Goal: Task Accomplishment & Management: Use online tool/utility

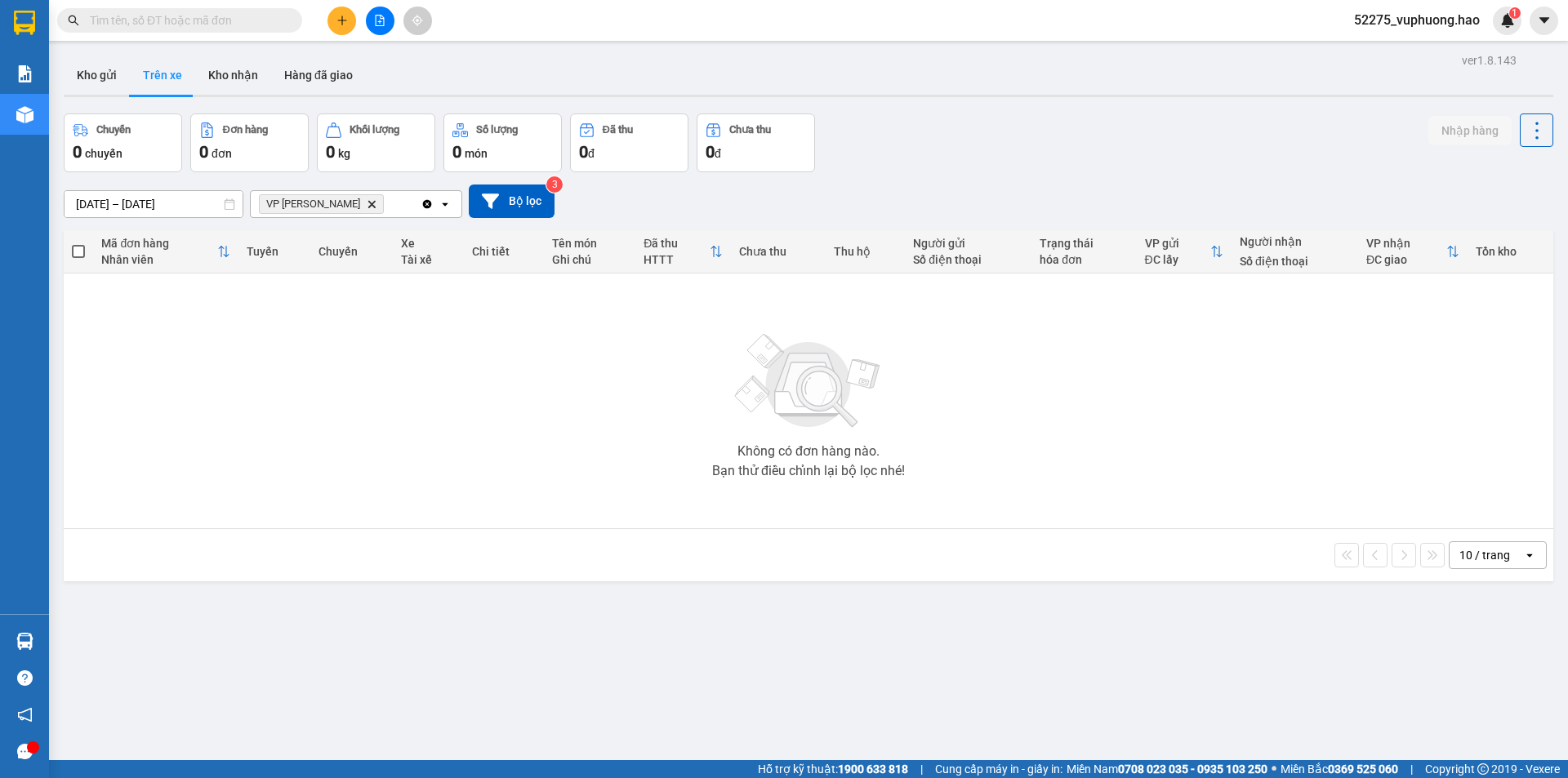
click at [366, 203] on icon "Delete" at bounding box center [371, 204] width 10 height 10
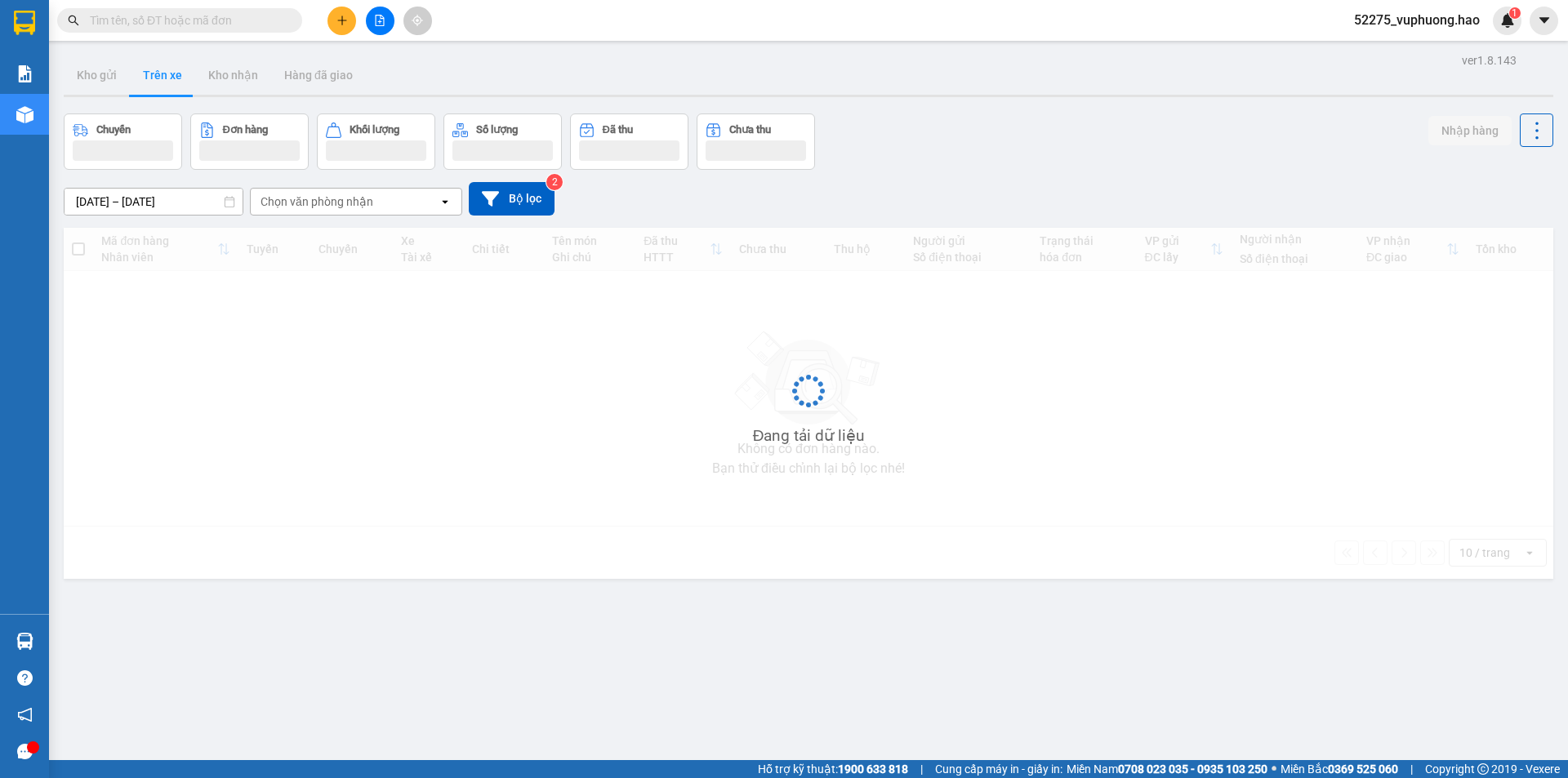
click at [340, 203] on div "Chọn văn phòng nhận" at bounding box center [317, 201] width 113 height 16
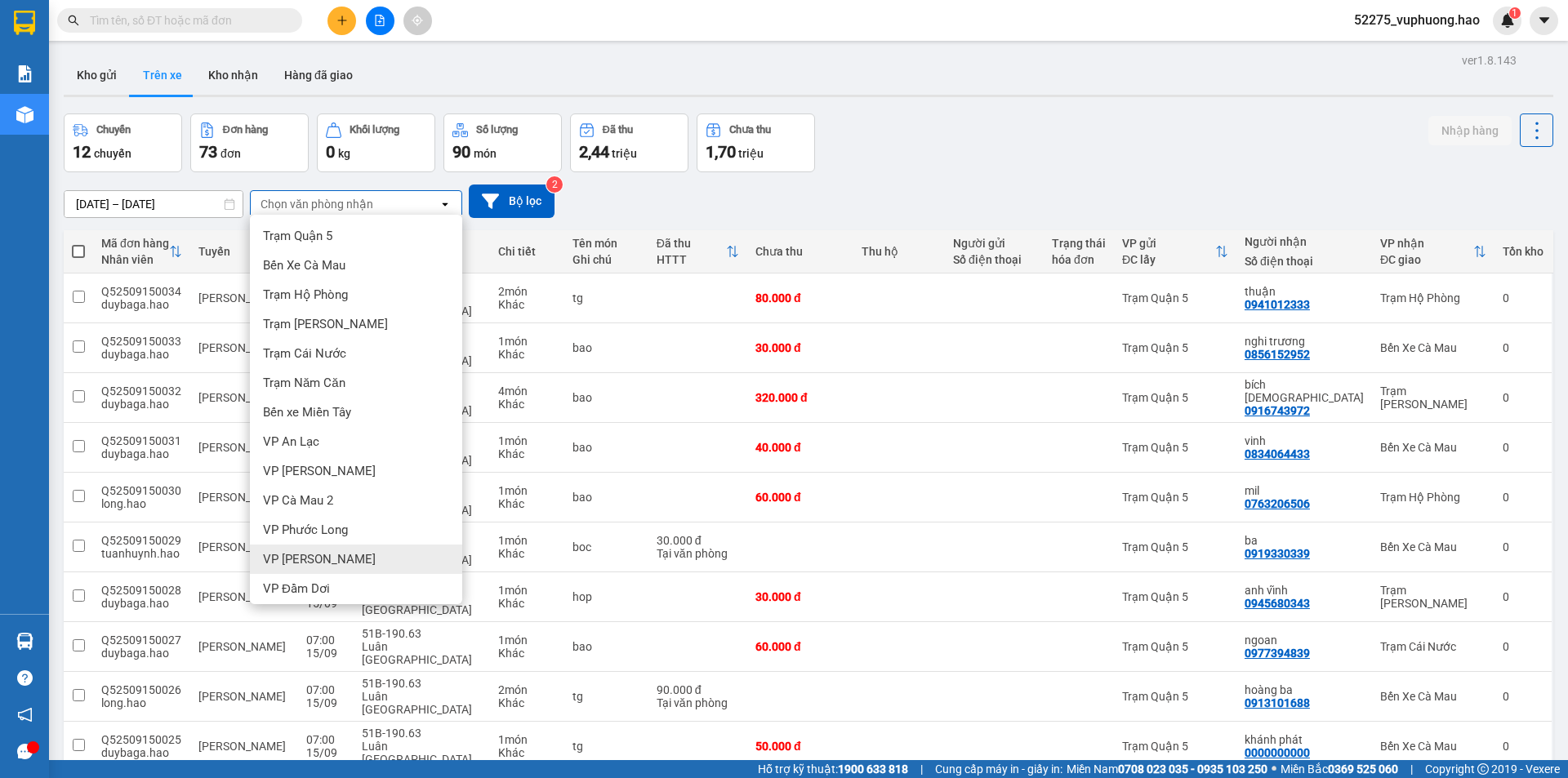
click at [283, 552] on span "VP [PERSON_NAME]" at bounding box center [319, 560] width 113 height 16
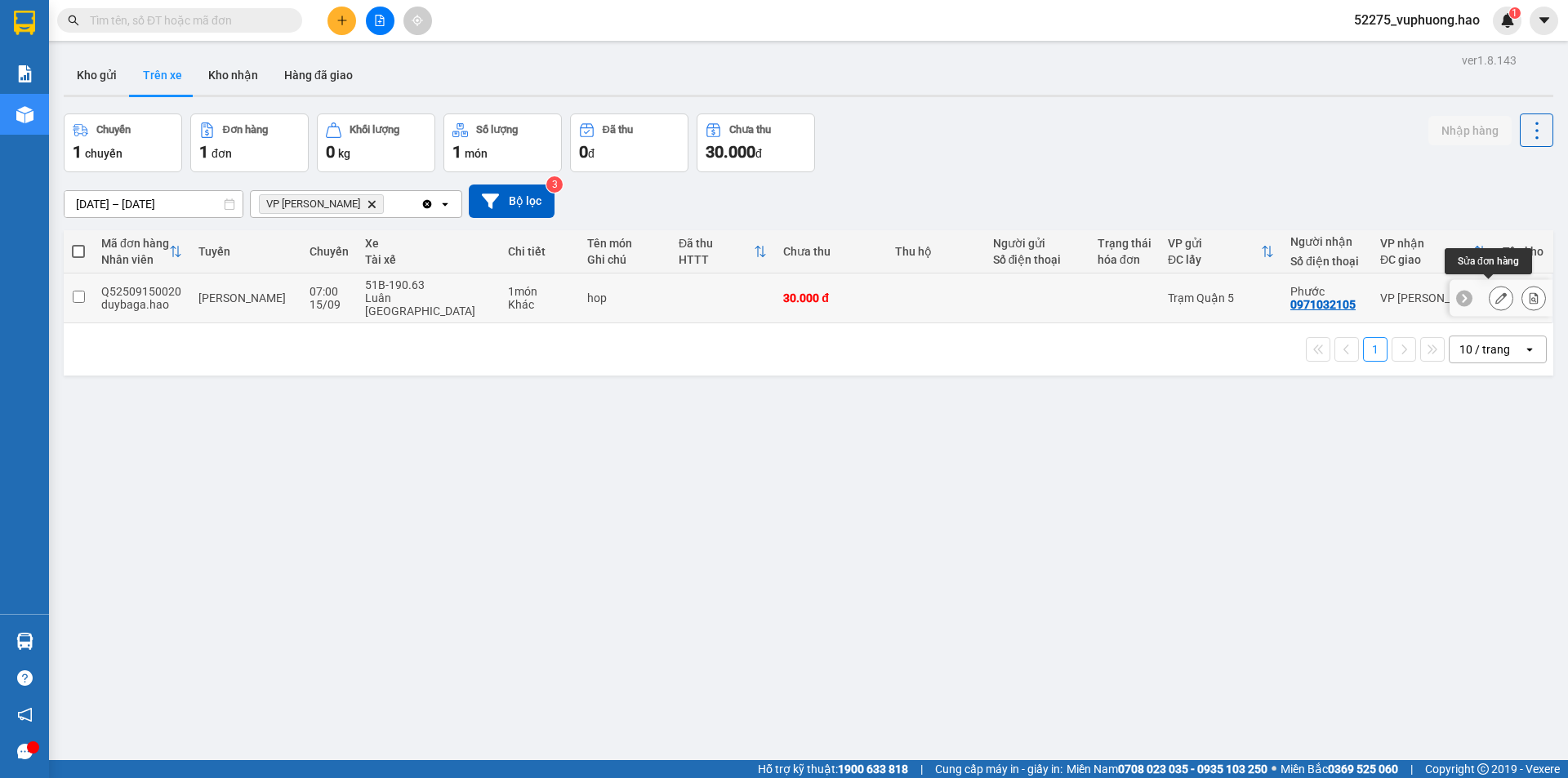
click at [1496, 292] on icon at bounding box center [1501, 298] width 12 height 12
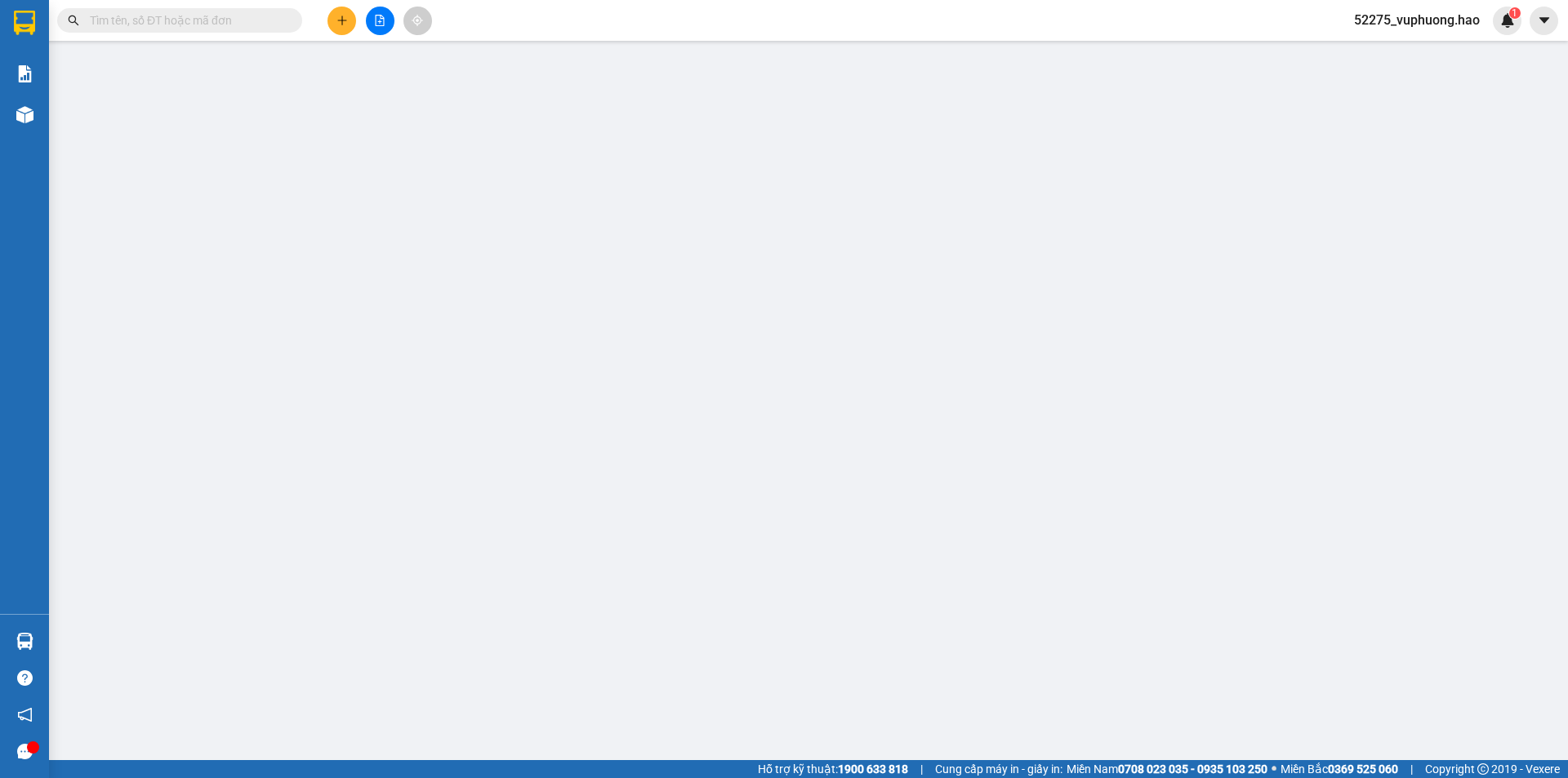
type input "0971032105"
type input "Phước"
type input "30.000"
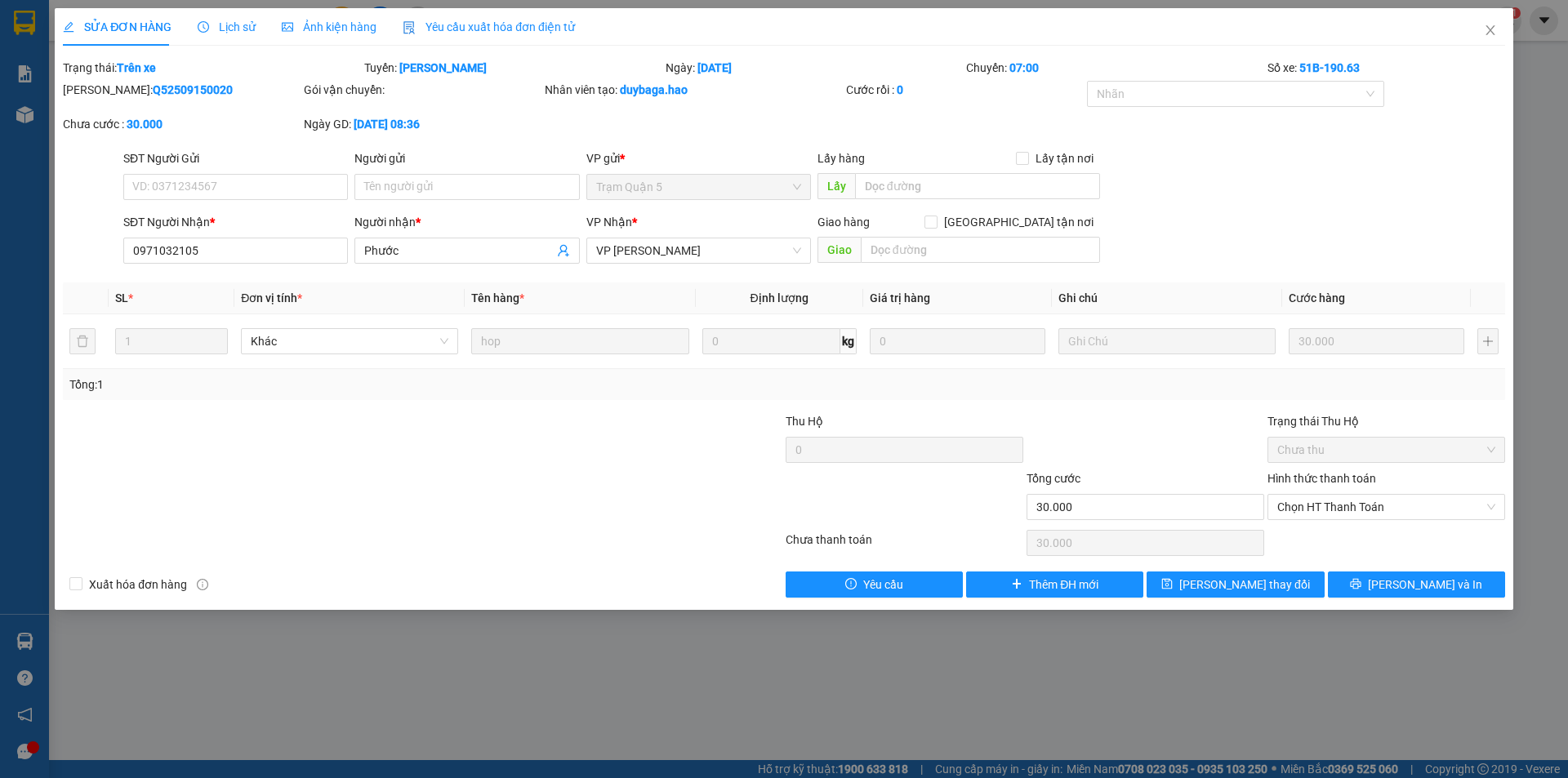
click at [300, 30] on span "Ảnh kiện hàng" at bounding box center [329, 27] width 95 height 13
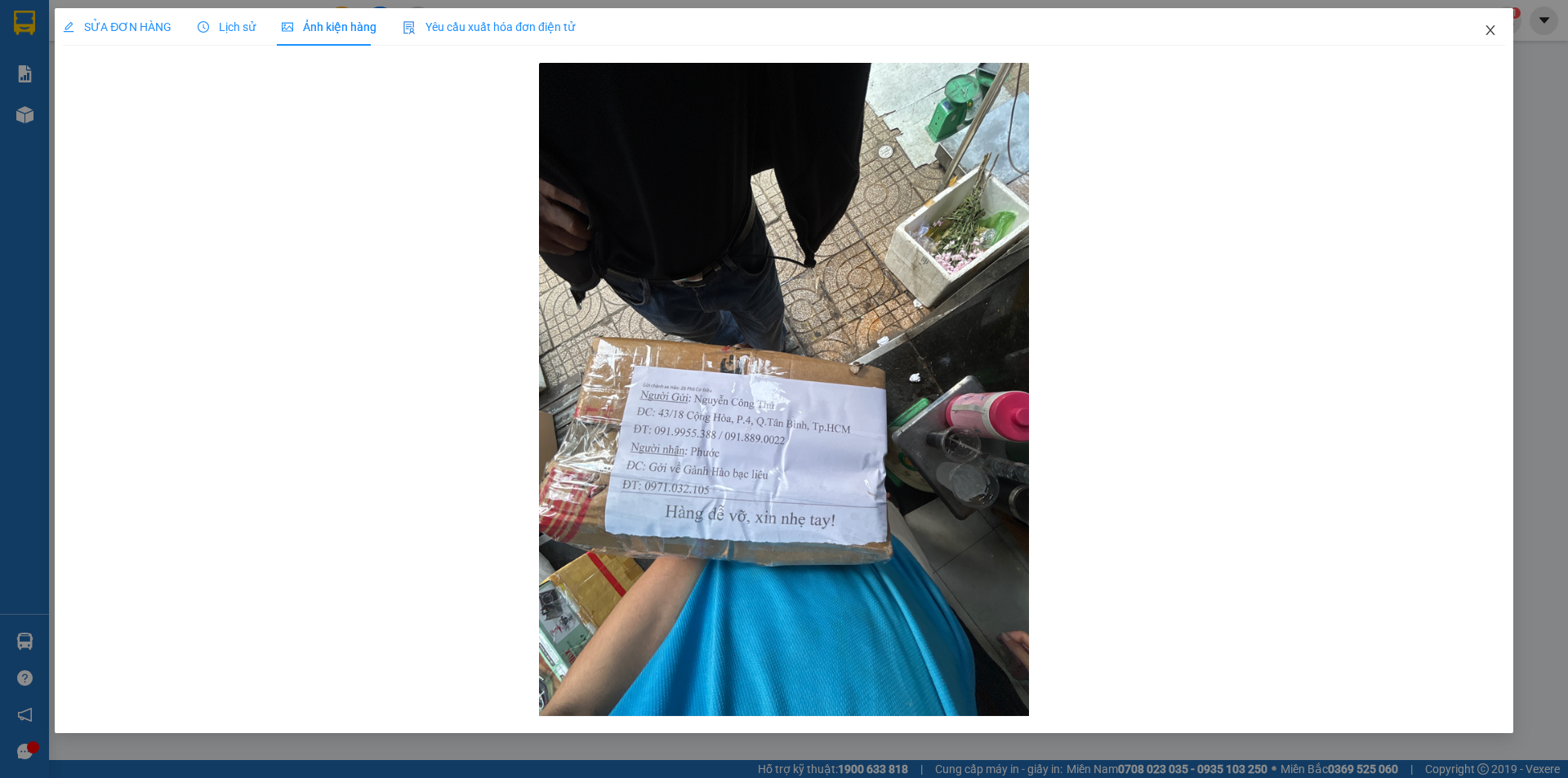
click at [1491, 23] on span "Close" at bounding box center [1490, 31] width 46 height 46
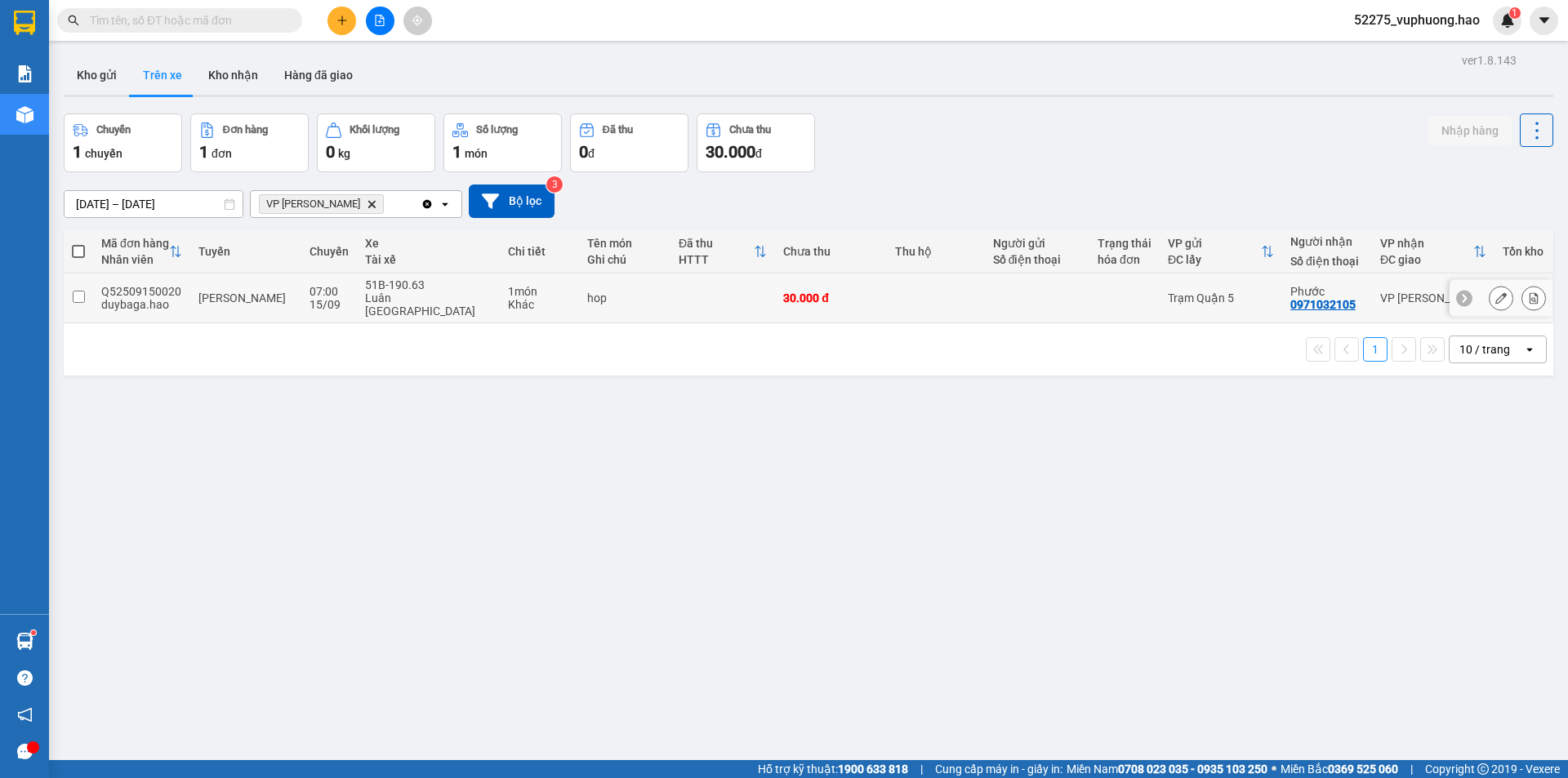
click at [390, 289] on div "51B-190.63" at bounding box center [428, 285] width 126 height 13
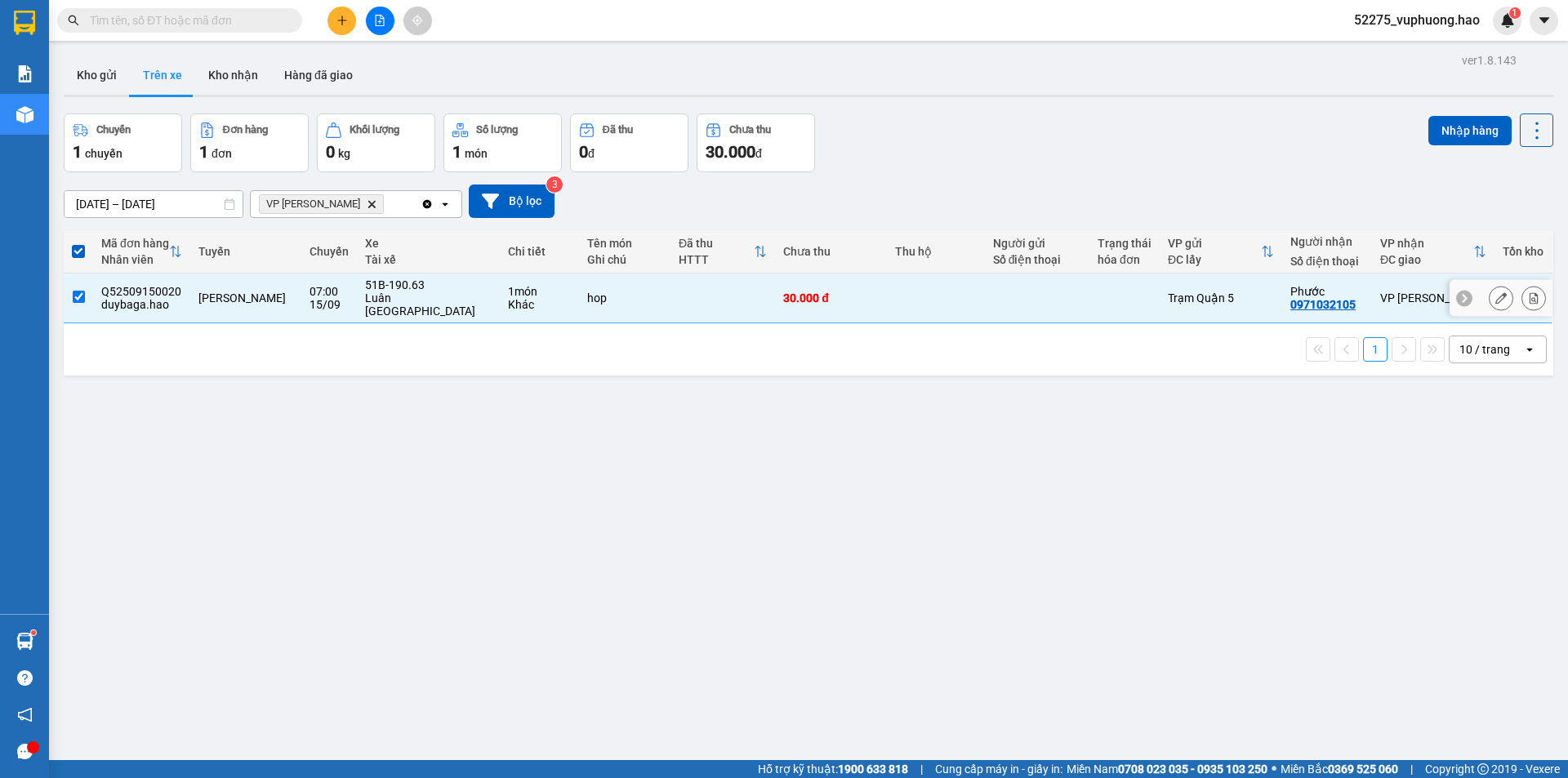
click at [390, 289] on div "51B-190.63" at bounding box center [428, 285] width 126 height 13
checkbox input "false"
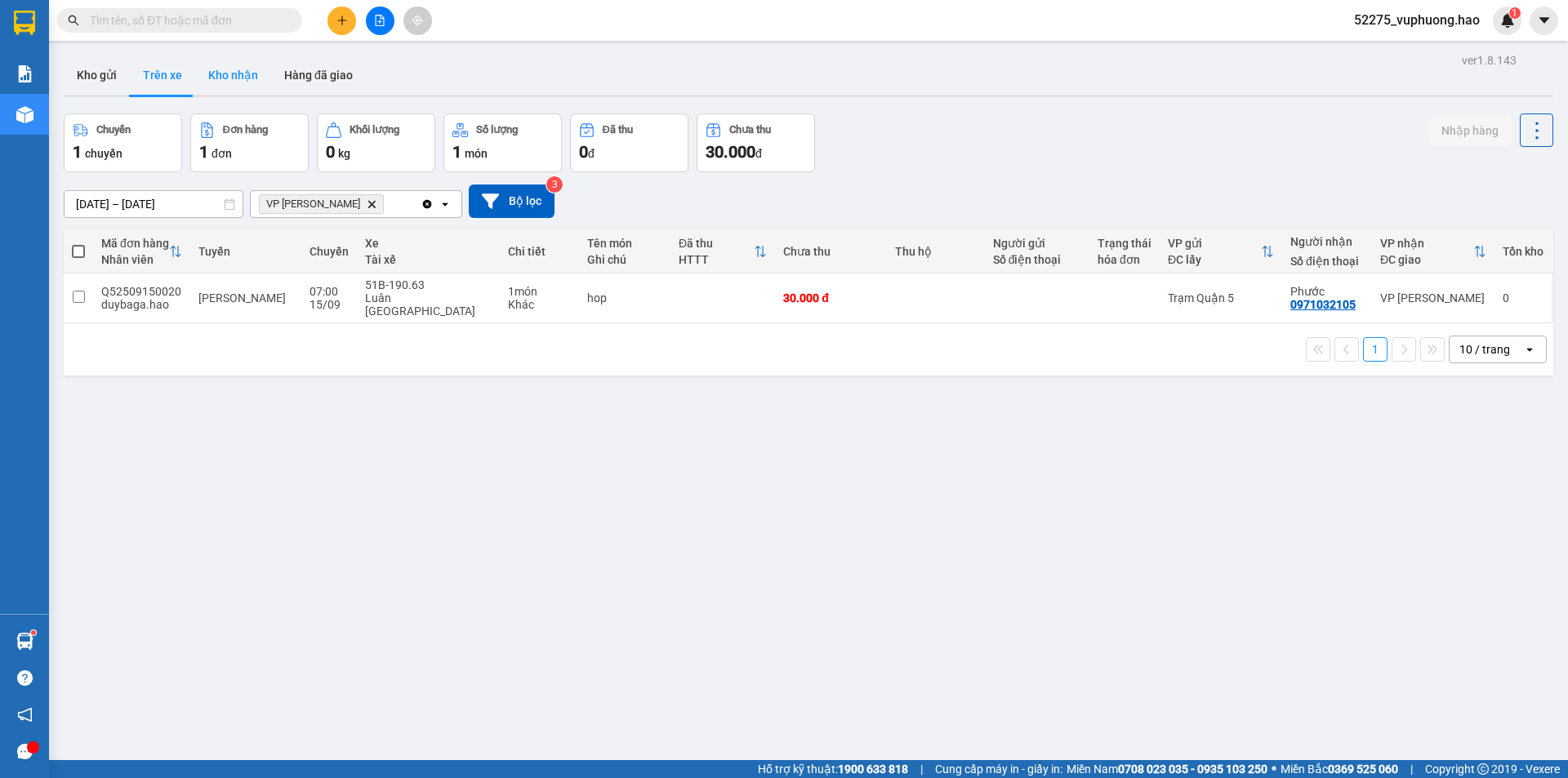
click at [223, 64] on button "Kho nhận" at bounding box center [233, 75] width 76 height 39
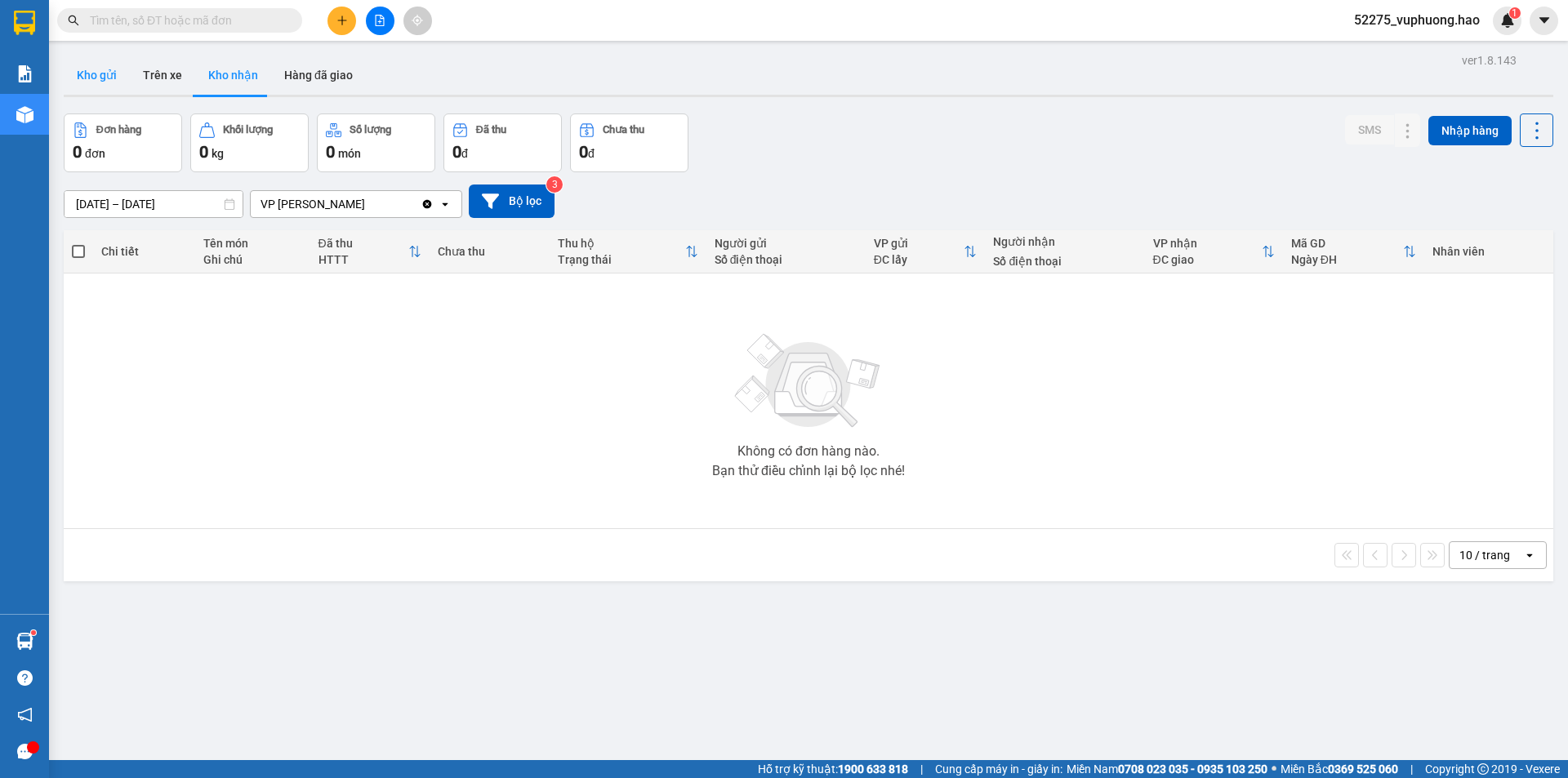
click at [112, 79] on button "Kho gửi" at bounding box center [97, 75] width 66 height 39
click at [149, 76] on button "Trên xe" at bounding box center [162, 75] width 65 height 39
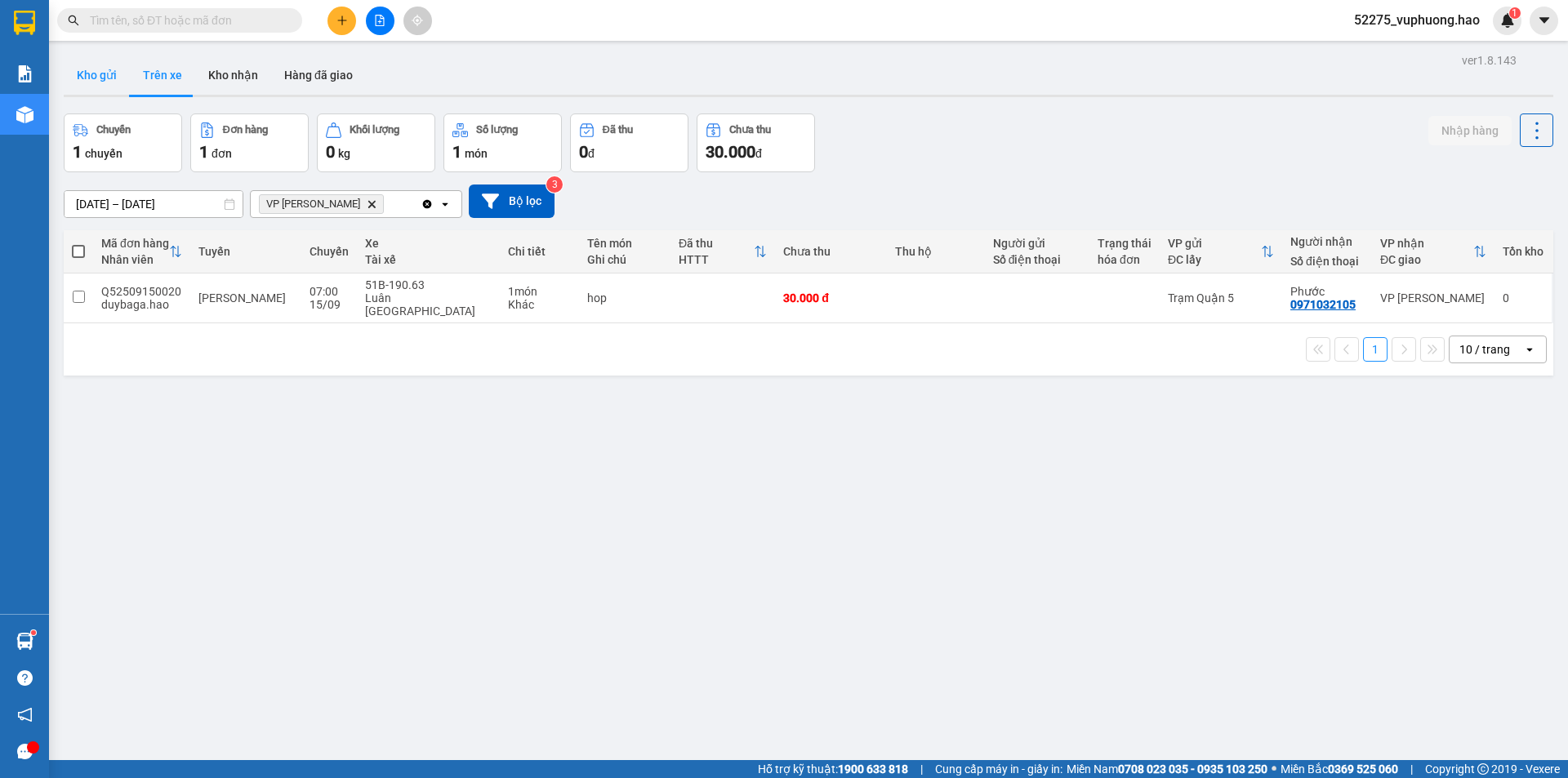
click at [118, 80] on button "Kho gửi" at bounding box center [97, 75] width 66 height 39
